Goal: Communication & Community: Answer question/provide support

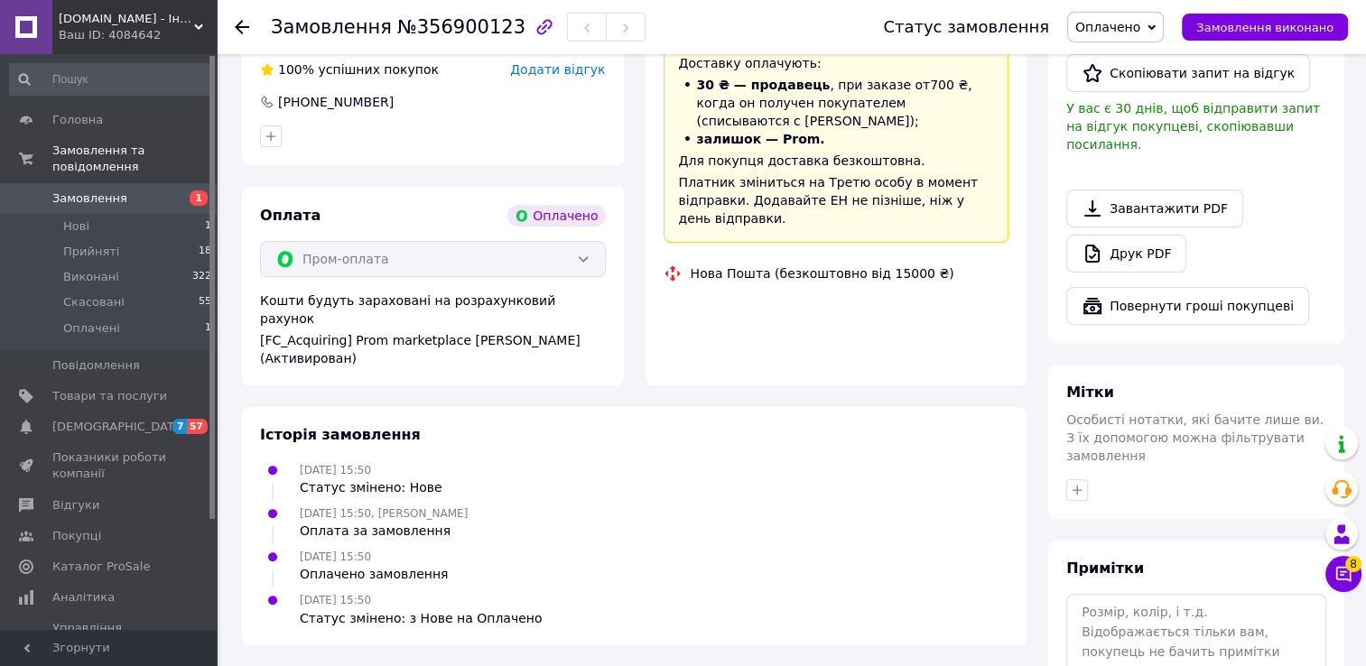
scroll to position [545, 0]
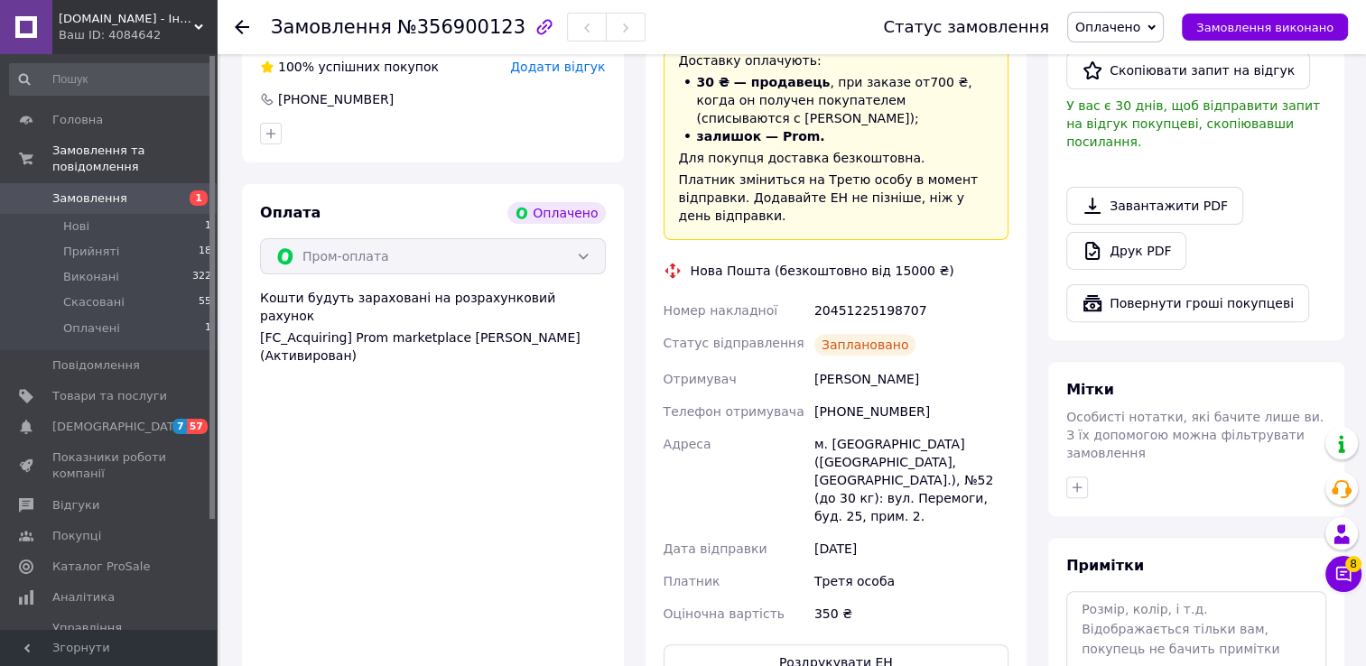
click at [858, 294] on div "20451225198707" at bounding box center [910, 310] width 201 height 32
copy div "20451225198707"
click at [159, 27] on div "Ваш ID: 4084642" at bounding box center [138, 35] width 158 height 16
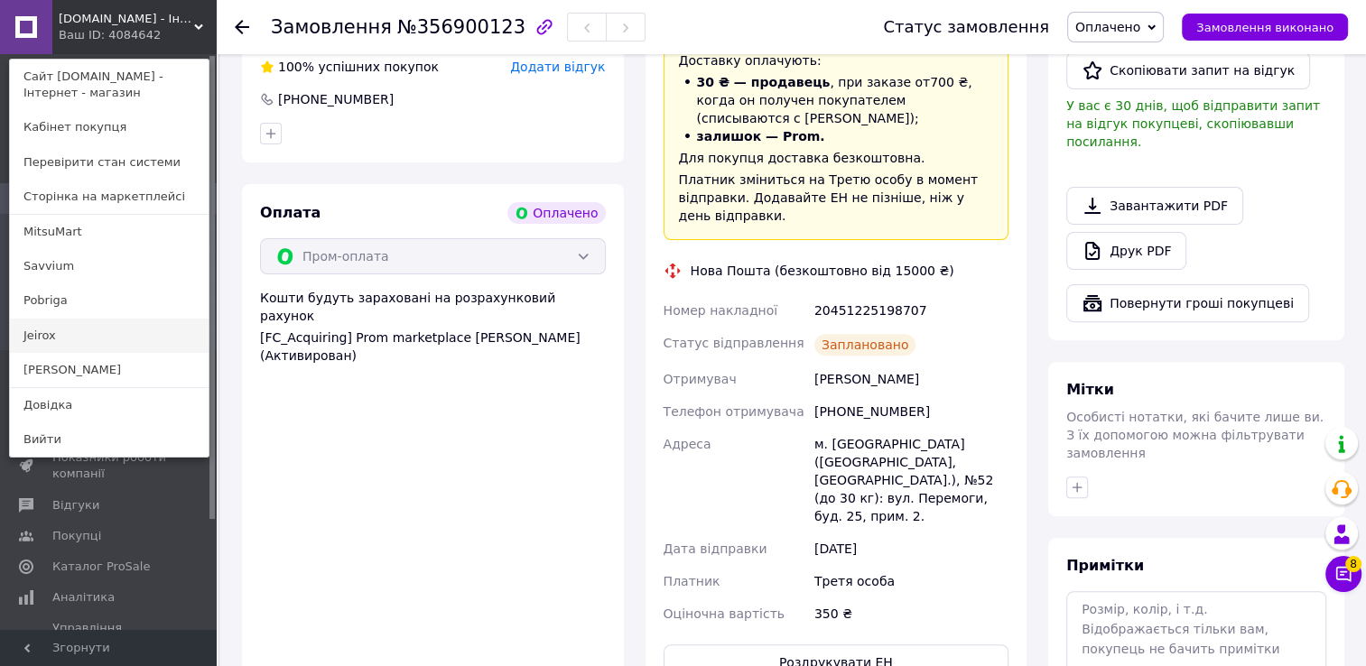
click at [78, 333] on link "Jeirox" at bounding box center [109, 336] width 199 height 34
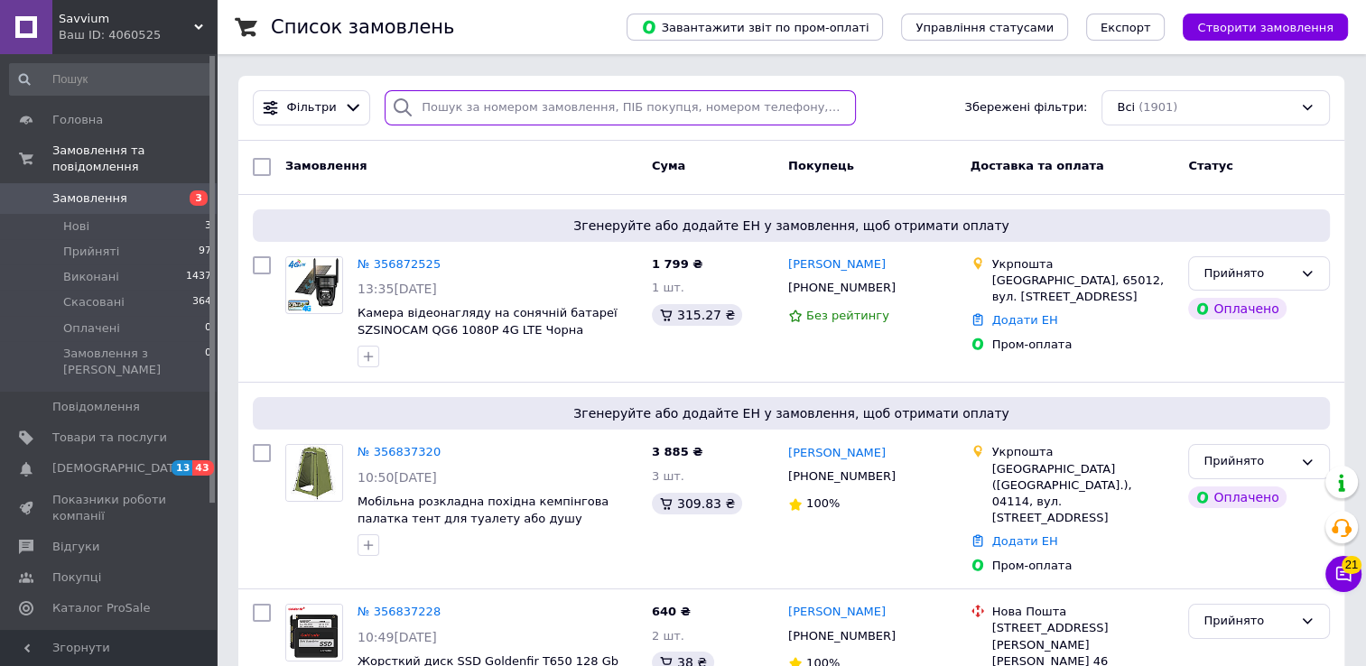
click at [454, 107] on input "search" at bounding box center [619, 107] width 470 height 35
paste input "356769893"
type input "356769893"
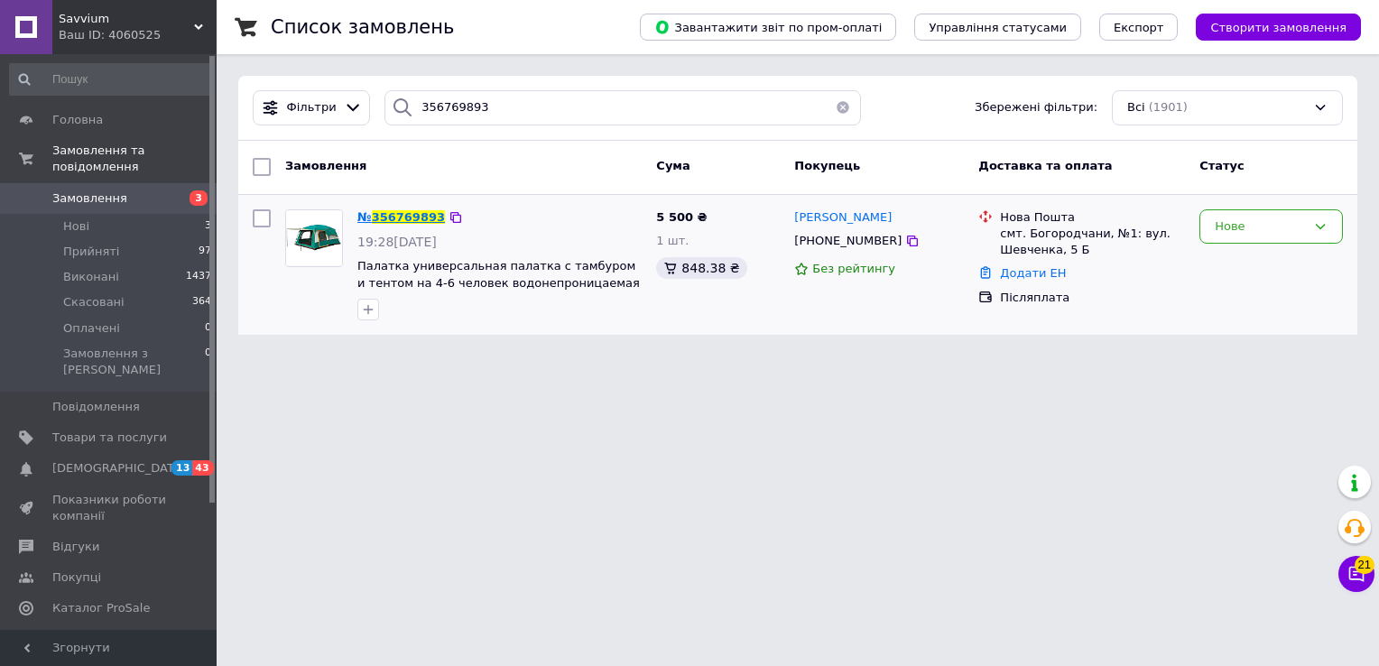
click at [369, 215] on span "№" at bounding box center [364, 217] width 14 height 14
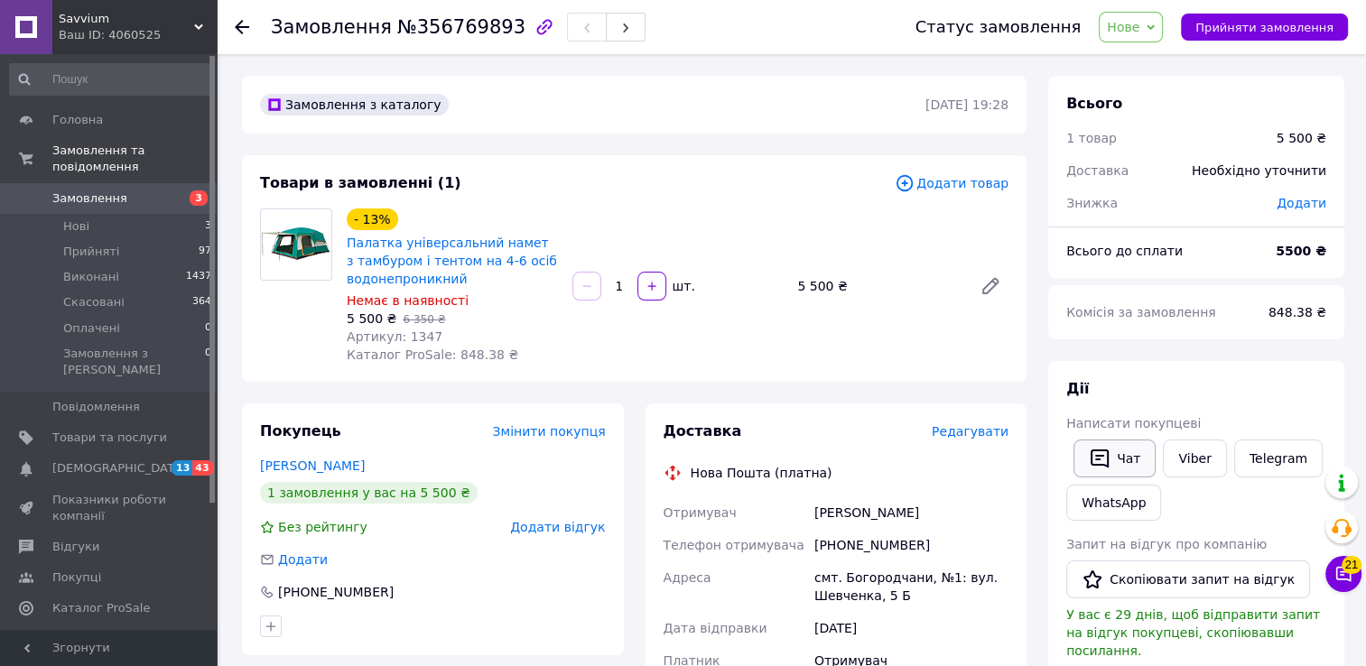
click at [1108, 419] on span "Написати покупцеві" at bounding box center [1133, 423] width 134 height 14
click at [1119, 460] on button "Чат" at bounding box center [1114, 459] width 82 height 38
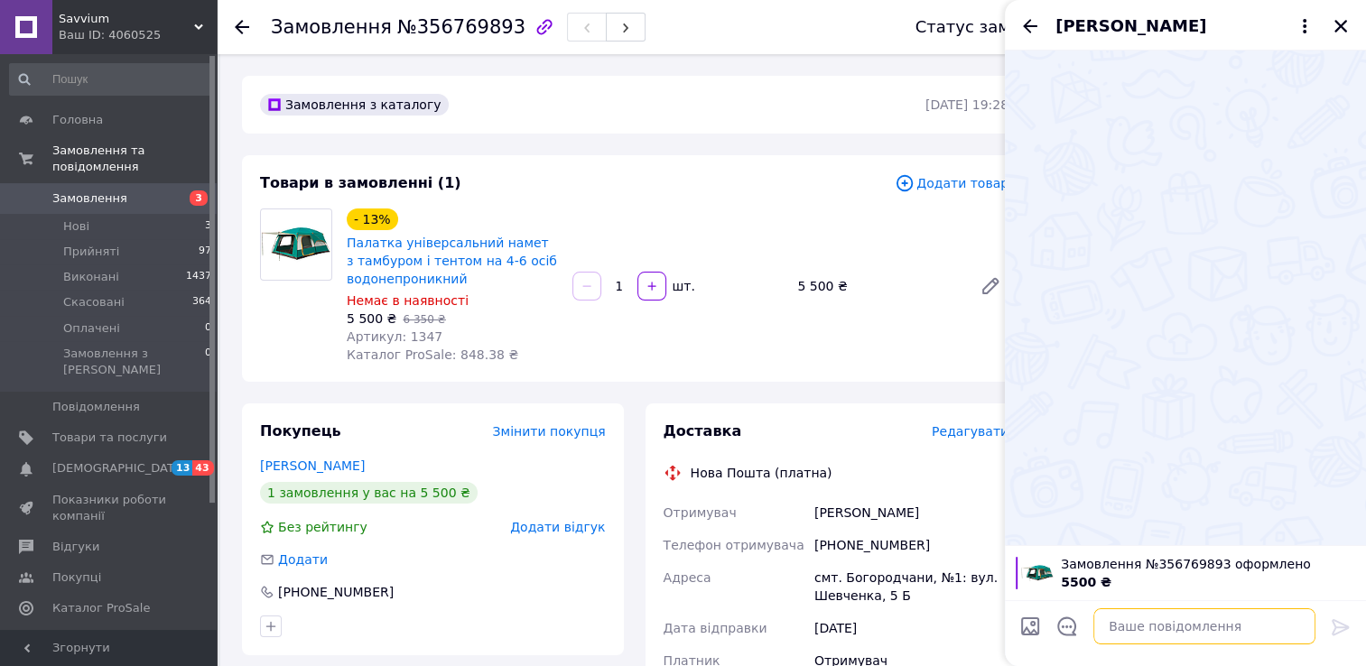
click at [1153, 636] on textarea at bounding box center [1204, 626] width 222 height 36
paste textarea "Доброго дня. Це менеджер інтернет-магазину. Ви робили в нас замовлення на: Наме…"
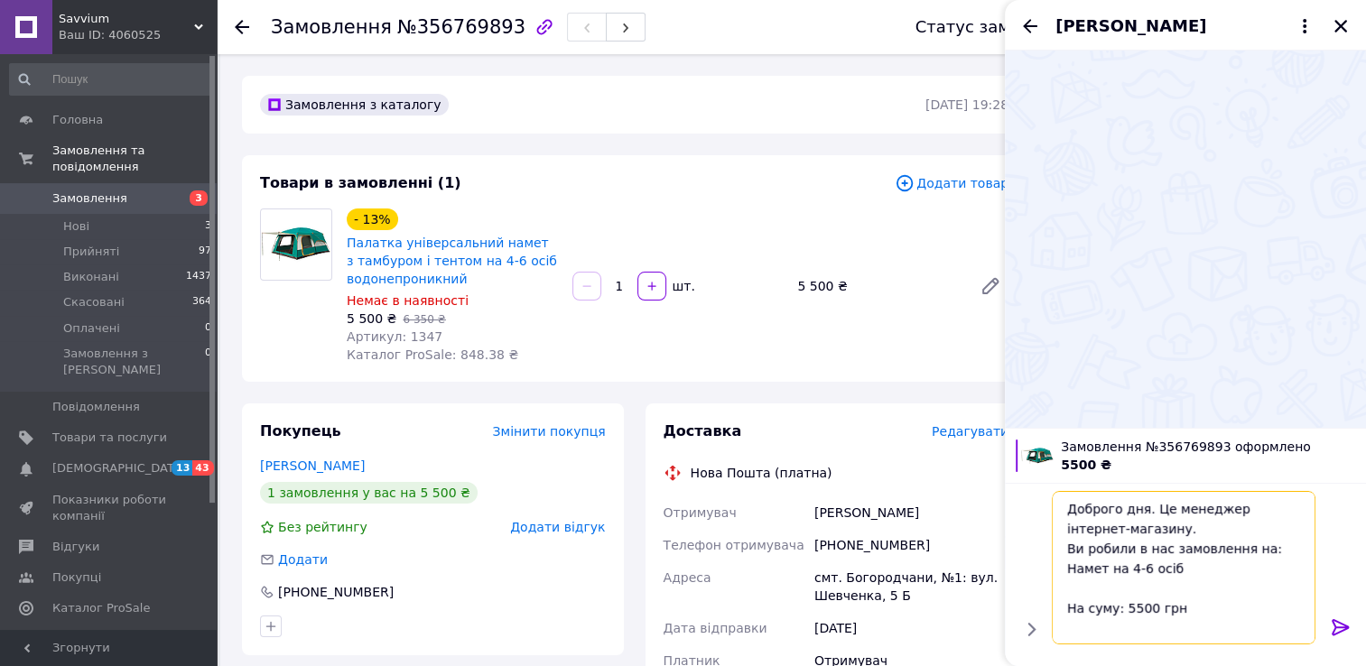
scroll to position [120, 0]
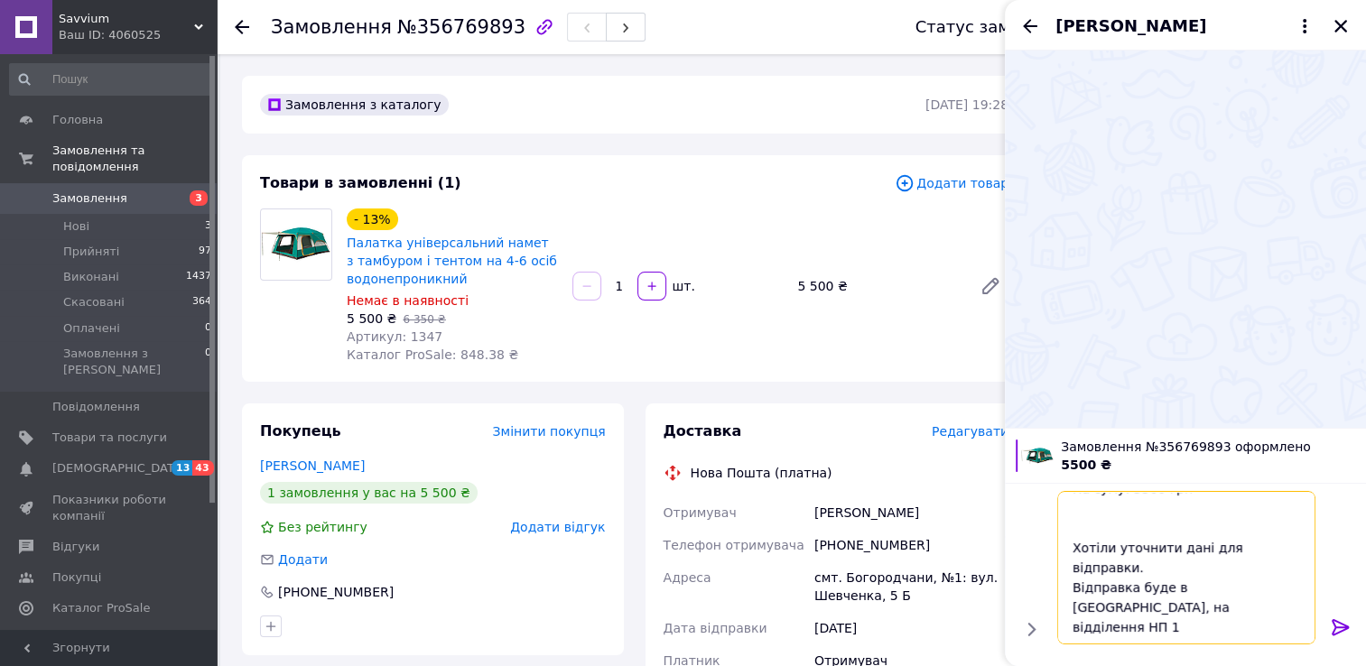
type textarea "Доброго дня. Це менеджер інтернет-магазину. Ви робили в нас замовлення на: Наме…"
click at [1339, 627] on icon at bounding box center [1339, 627] width 17 height 16
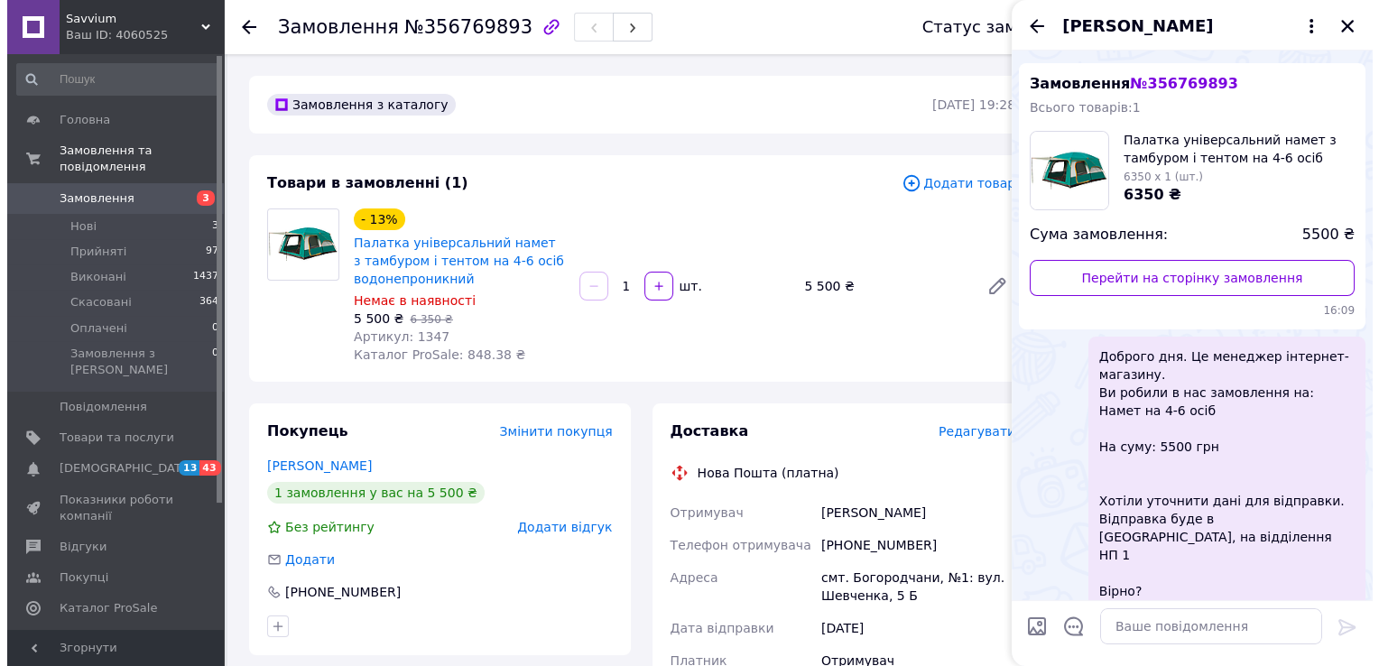
scroll to position [52, 0]
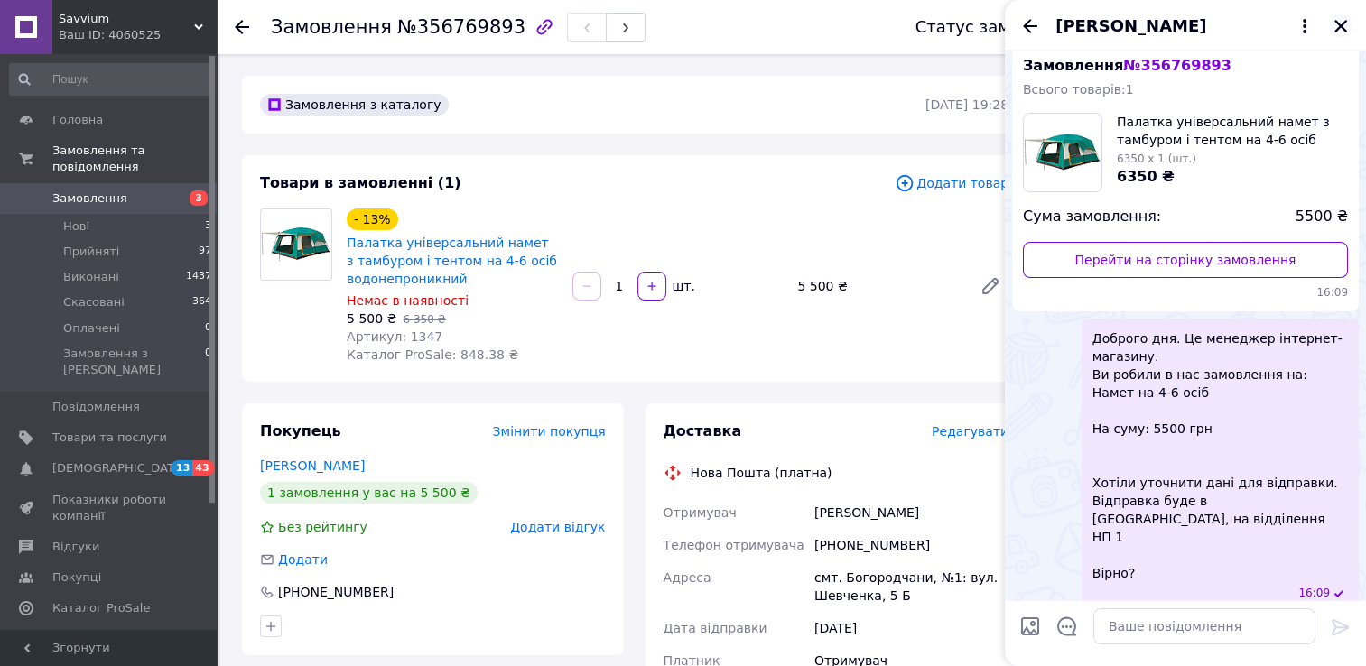
click at [1338, 19] on icon "Закрити" at bounding box center [1340, 26] width 16 height 16
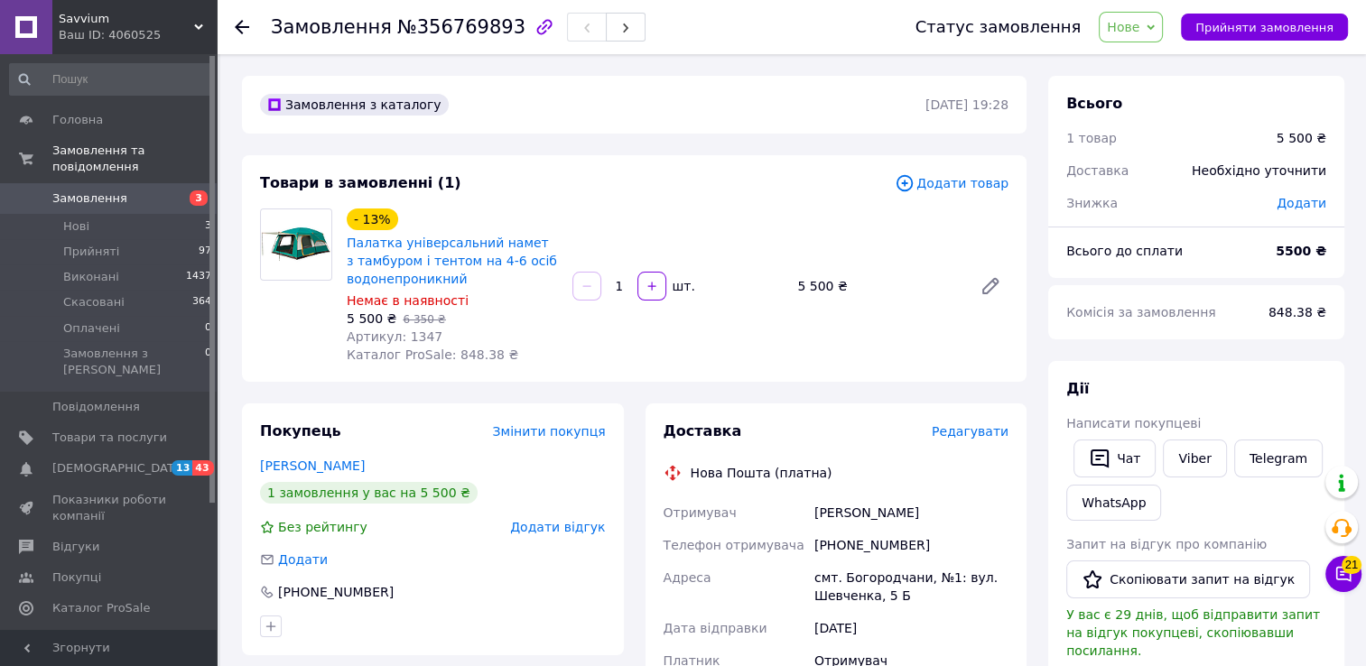
click at [247, 28] on icon at bounding box center [242, 27] width 14 height 14
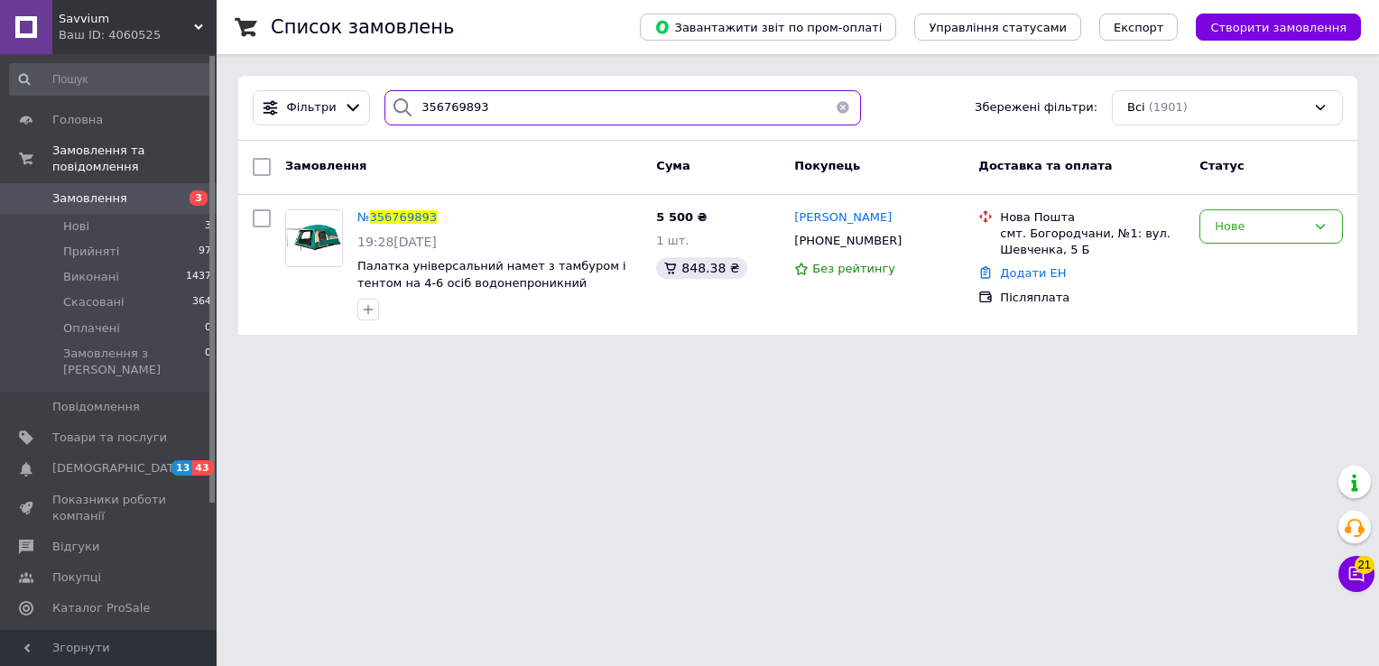
click at [549, 99] on input "356769893" at bounding box center [622, 107] width 477 height 35
paste input "582932"
type input "356582932"
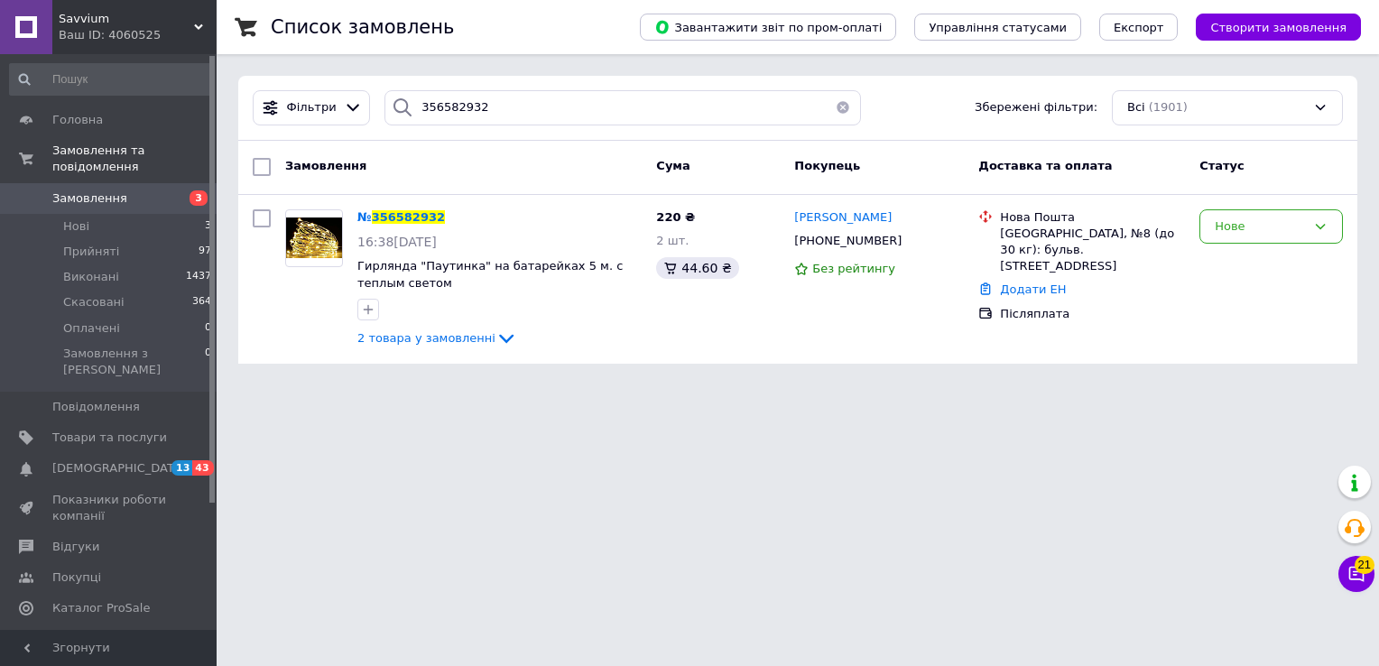
click at [156, 31] on div "Ваш ID: 4060525" at bounding box center [138, 35] width 158 height 16
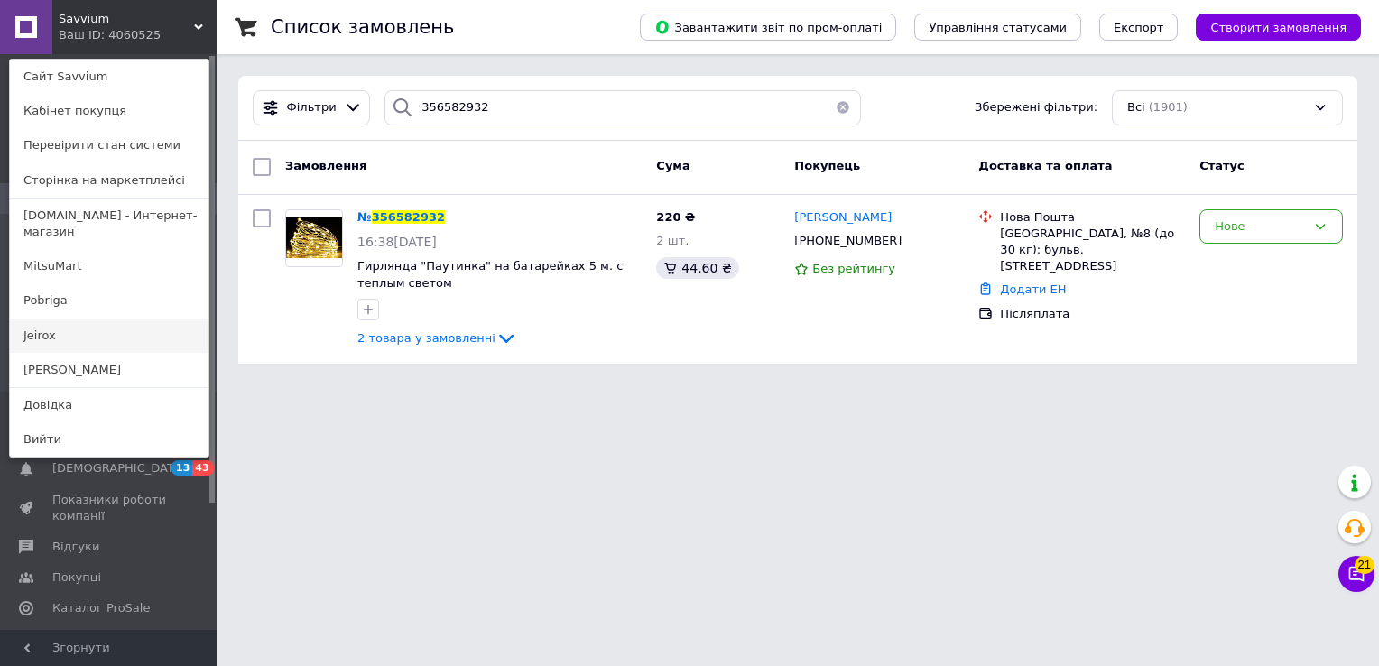
click at [97, 320] on link "Jeirox" at bounding box center [109, 336] width 199 height 34
